Goal: Information Seeking & Learning: Learn about a topic

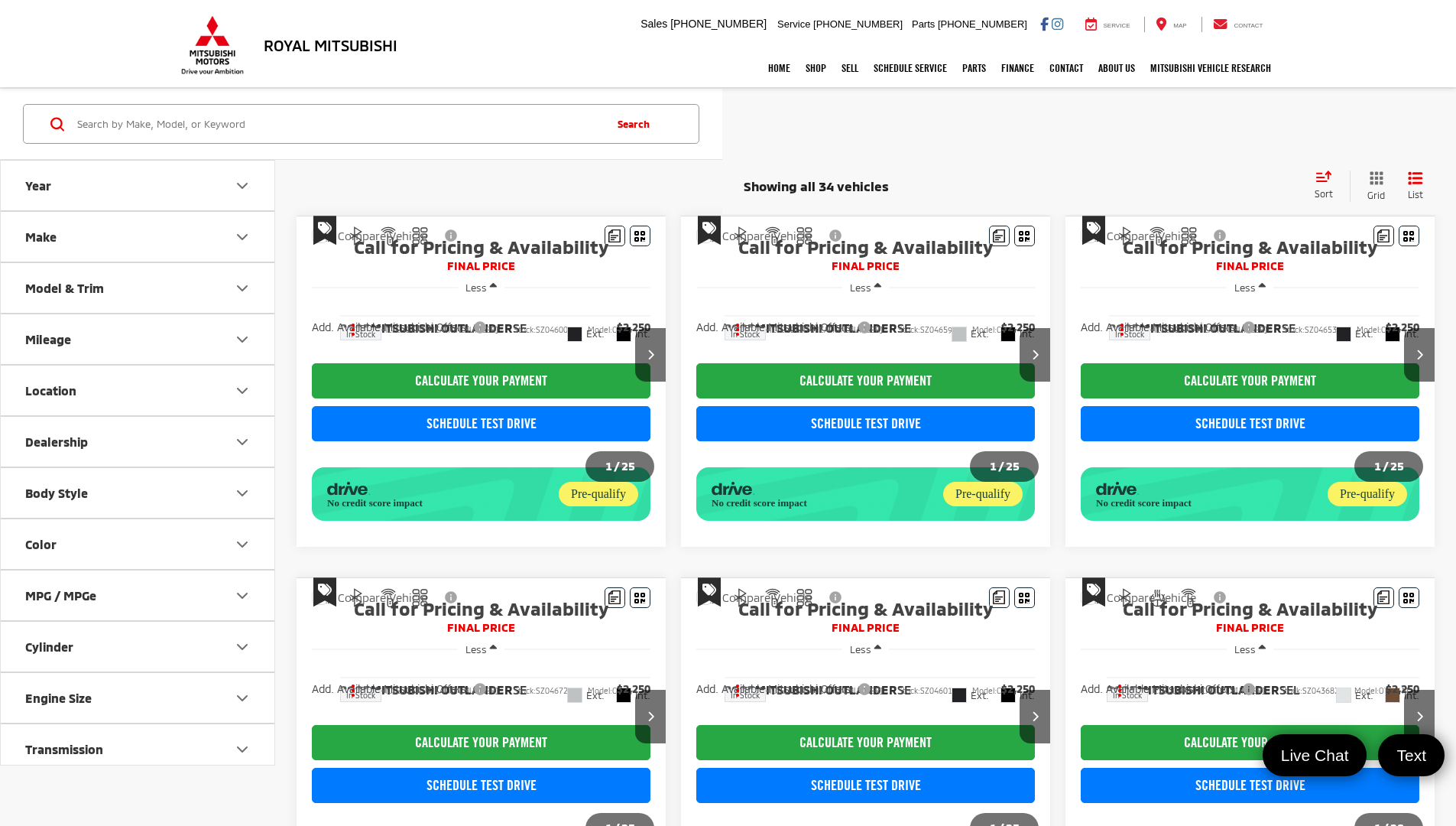
scroll to position [1065, 0]
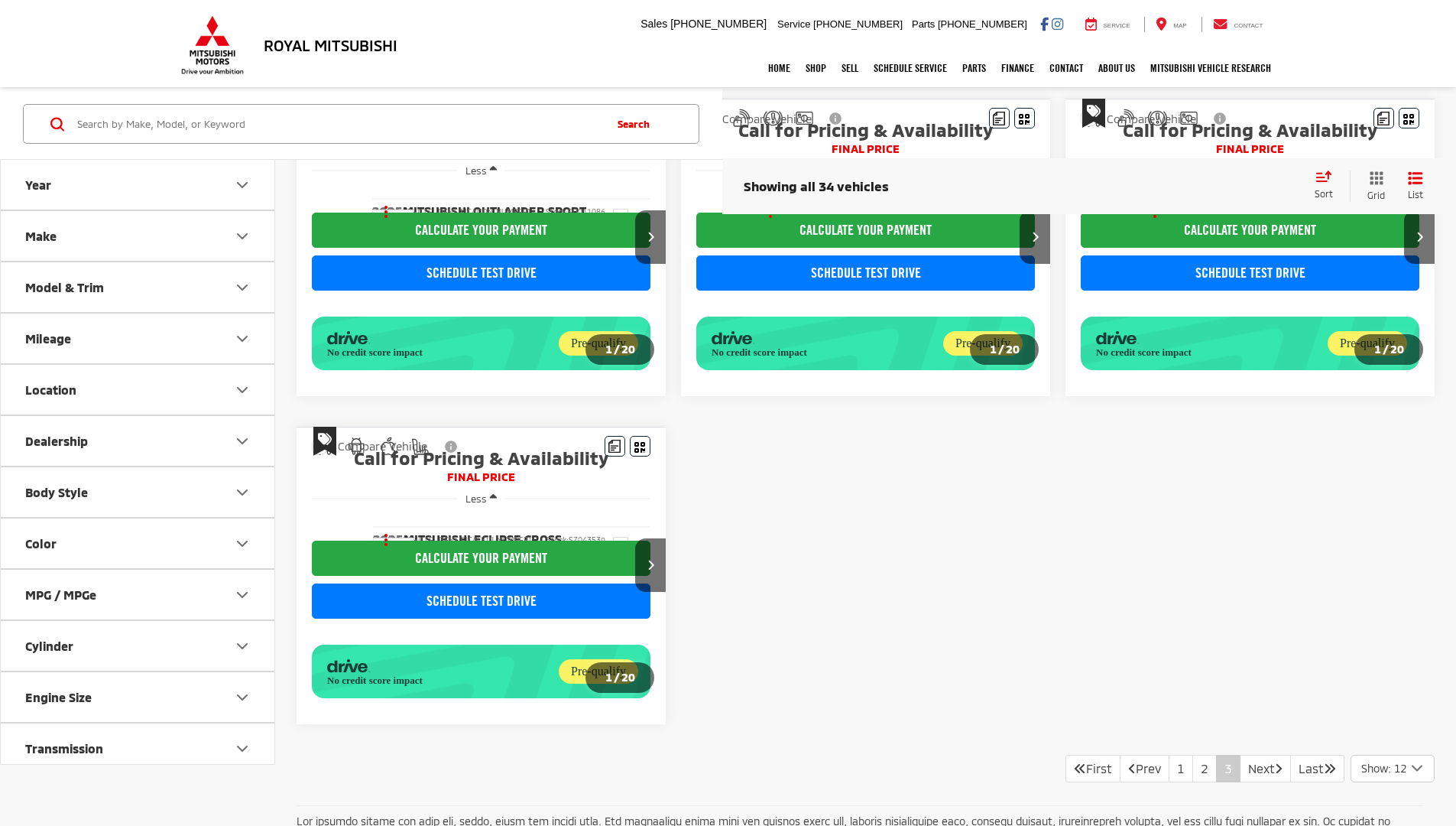
scroll to position [915, 0]
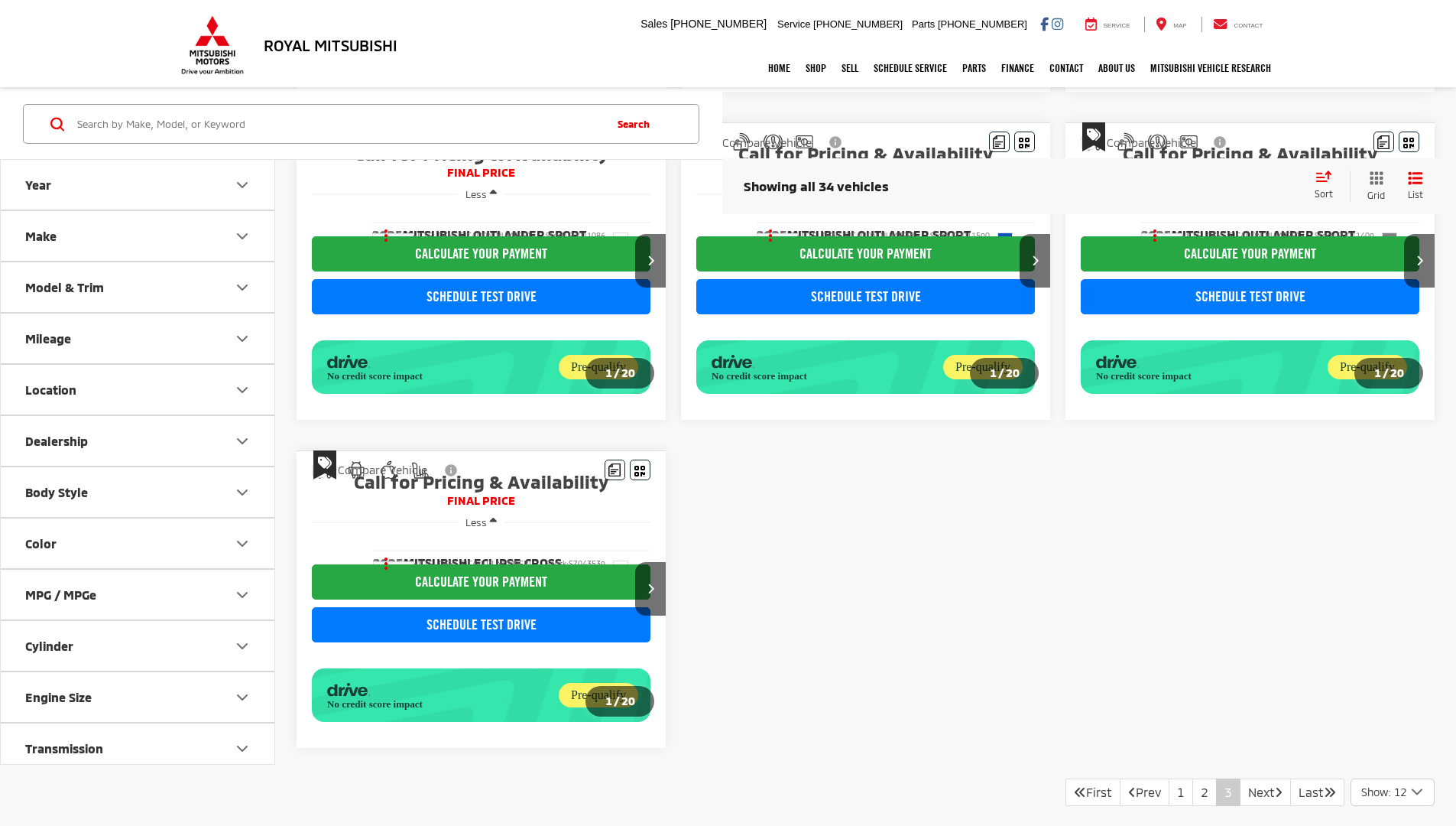
scroll to position [896, 0]
